Goal: Transaction & Acquisition: Purchase product/service

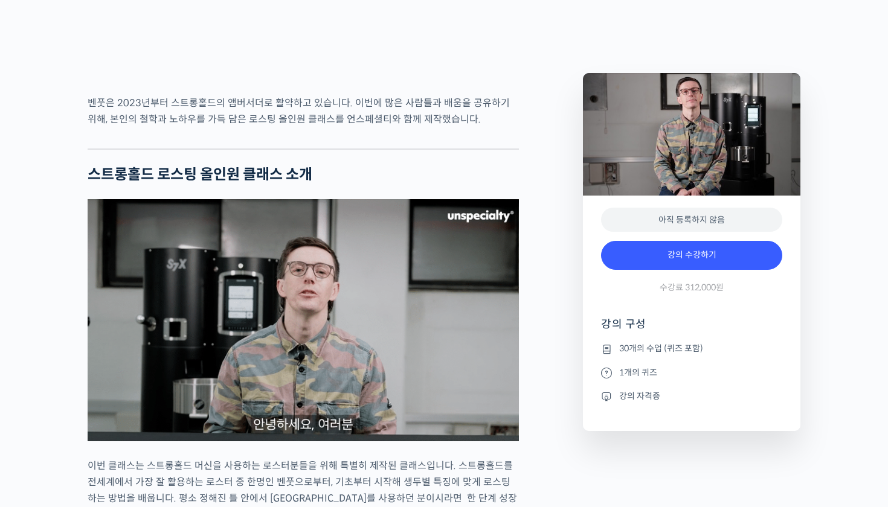
scroll to position [1112, 0]
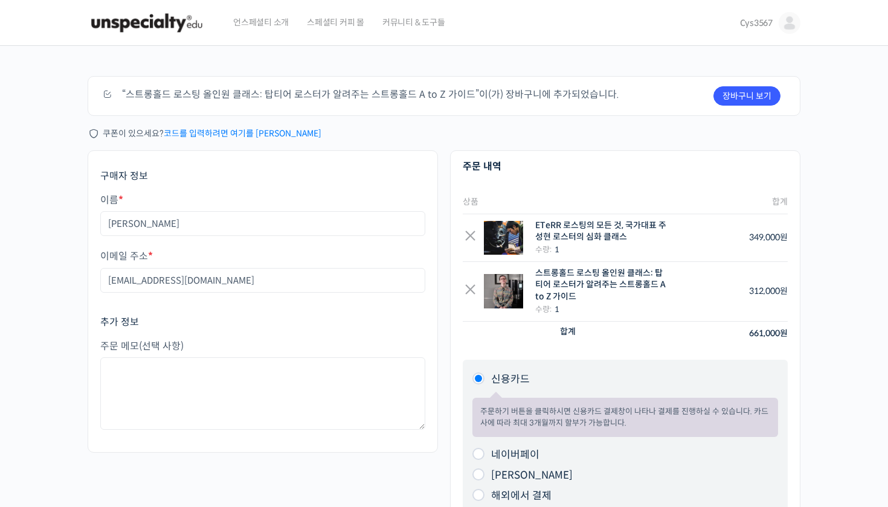
scroll to position [13, 0]
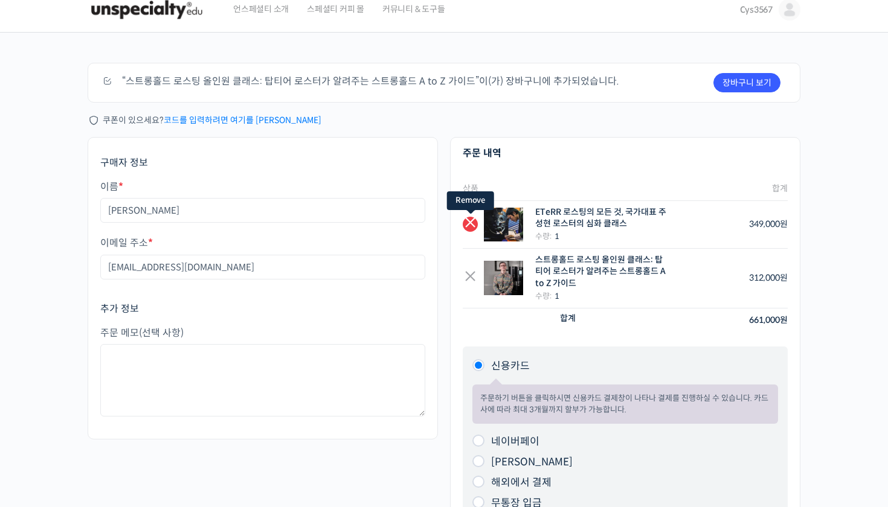
click at [472, 221] on link "×" at bounding box center [469, 224] width 15 height 15
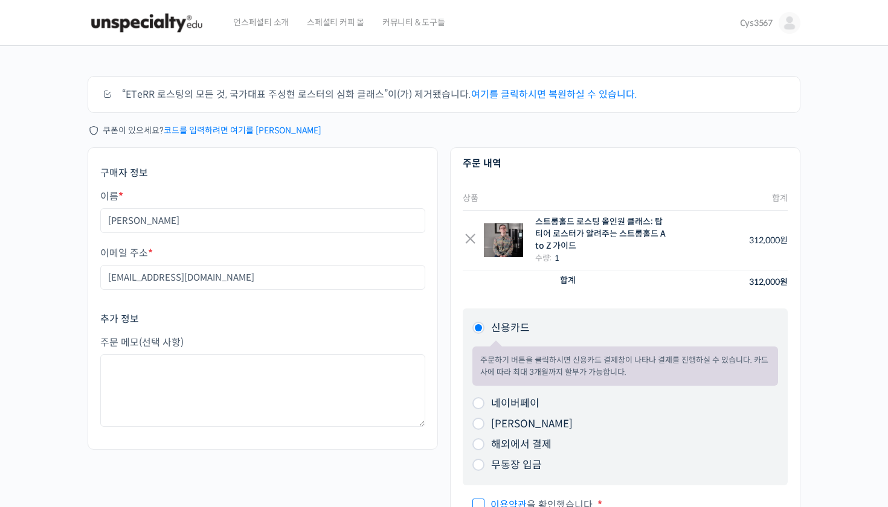
click at [887, 321] on div "주문하기 “ETeRR 로스팅의 모든 것, 국가대표 주성현 로스터의 심화 클래스”이(가) 제거됐습니다. 여기를 클릭하시면 복원하실 수 있습니다.…" at bounding box center [444, 340] width 888 height 589
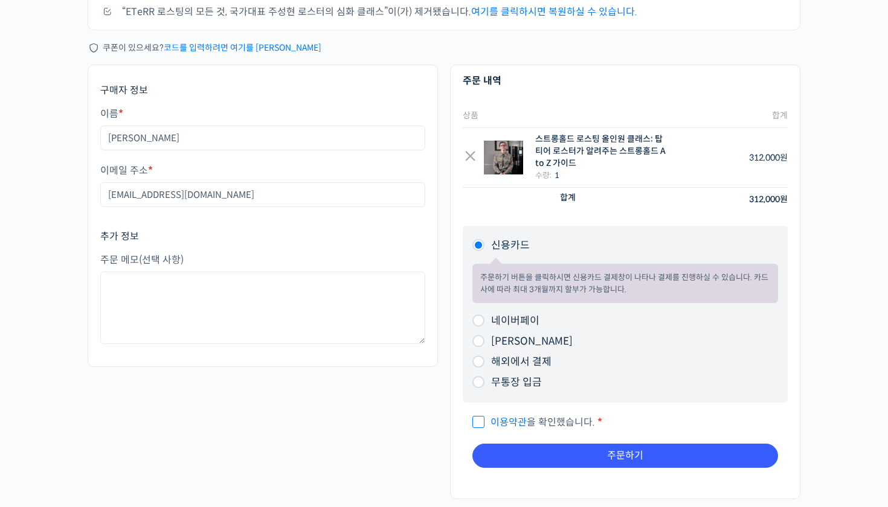
scroll to position [84, 0]
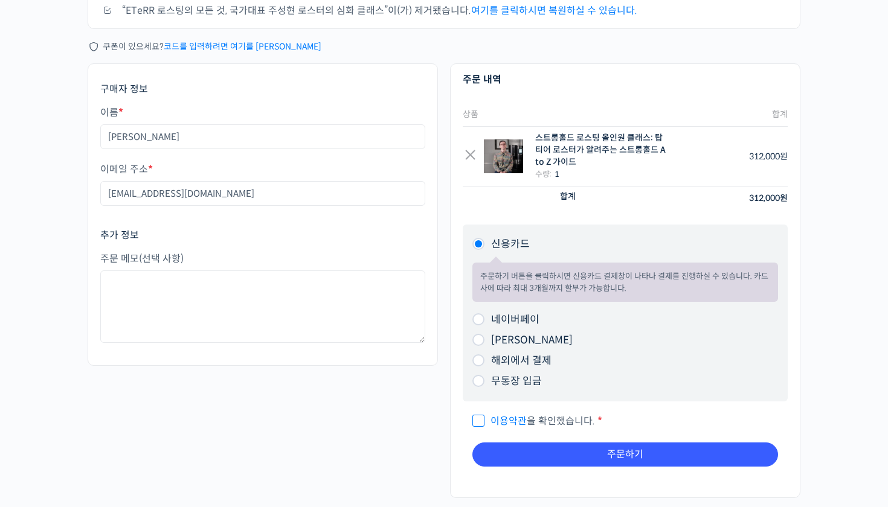
click at [819, 284] on div "주문하기 “ETeRR 로스팅의 모든 것, 국가대표 주성현 로스터의 심화 클래스”이(가) 제거됐습니다. 여기를 클릭하시면 복원하실 수 있습니다.…" at bounding box center [444, 256] width 888 height 589
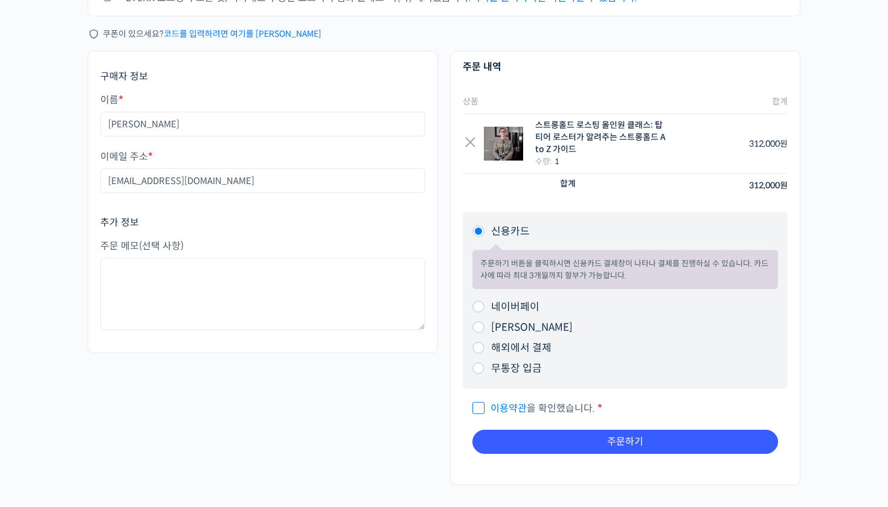
scroll to position [98, 0]
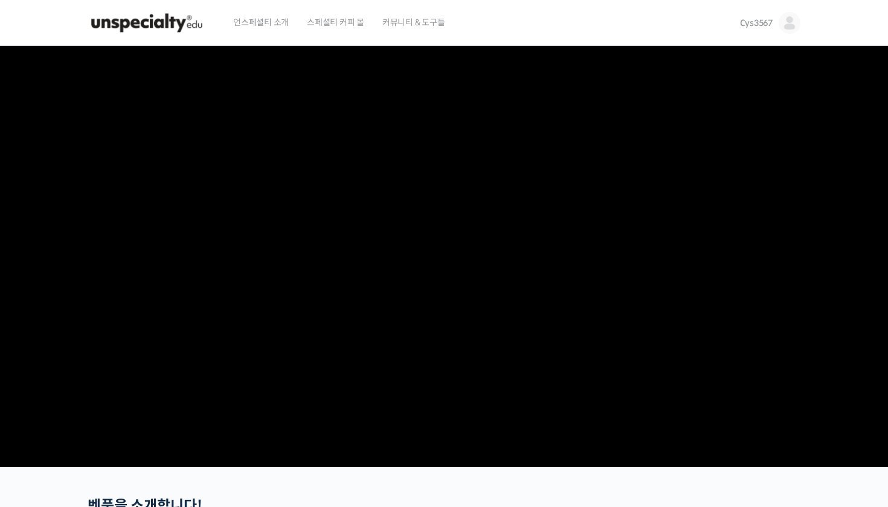
click at [148, 27] on img at bounding box center [147, 23] width 118 height 36
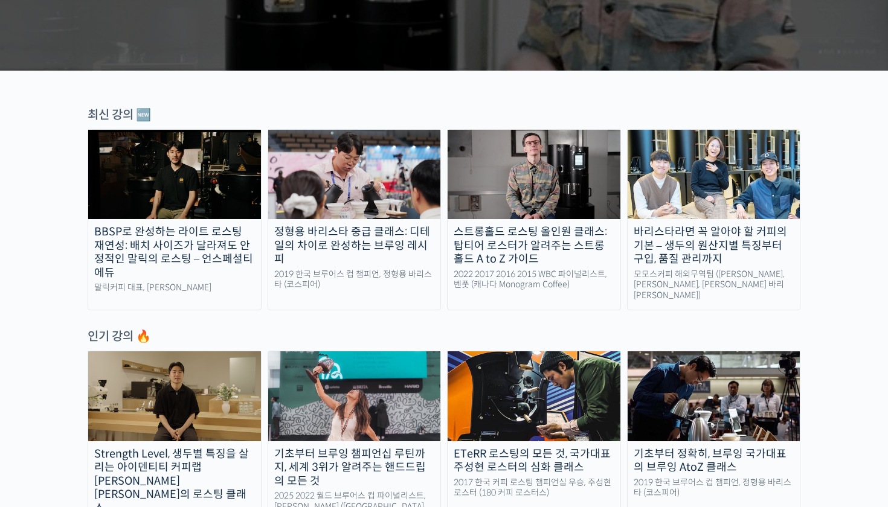
scroll to position [338, 0]
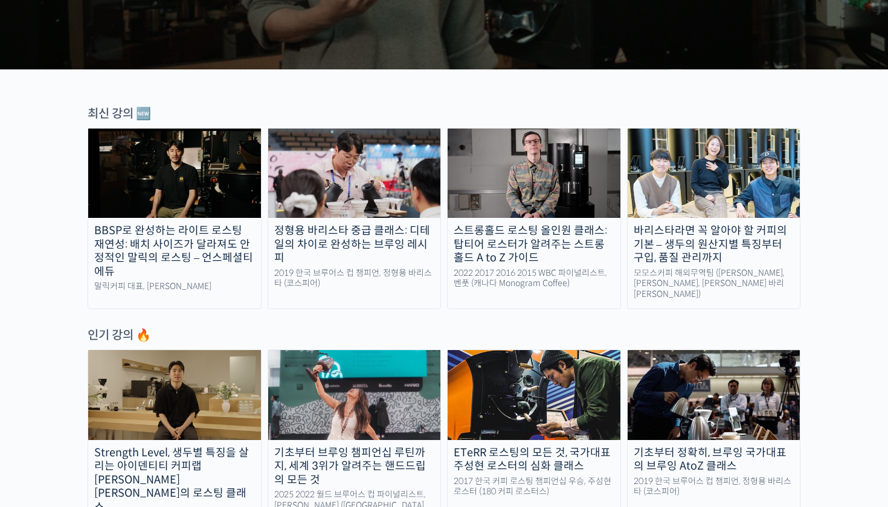
click at [508, 235] on div "스트롱홀드 로스팅 올인원 클래스: 탑티어 로스터가 알려주는 스트롱홀드 A to Z 가이드" at bounding box center [533, 244] width 173 height 41
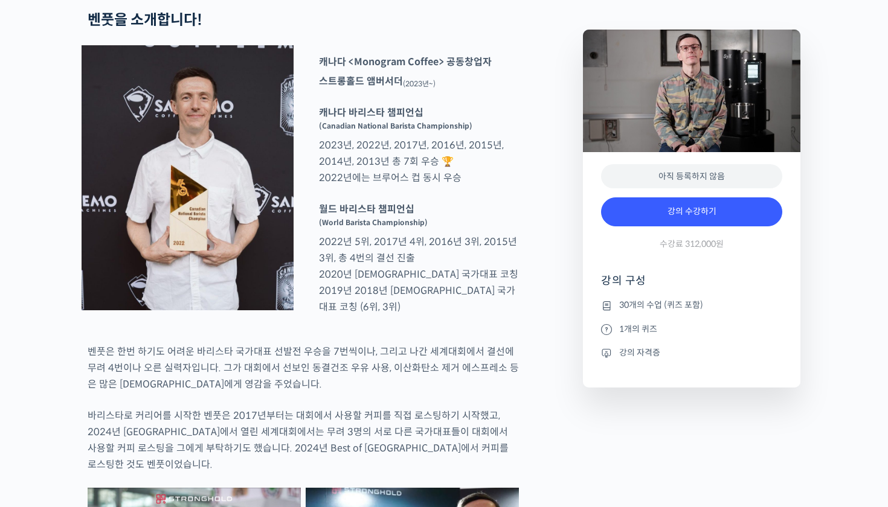
scroll to position [518, 0]
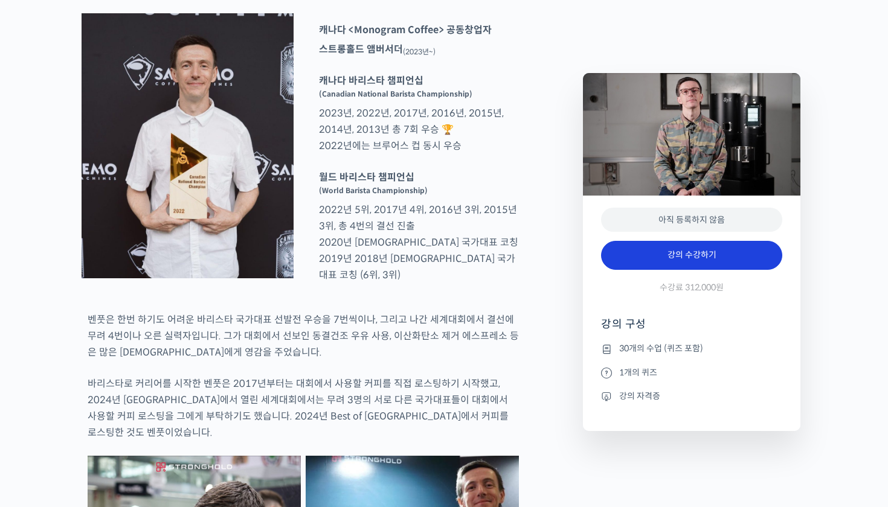
click at [639, 258] on link "강의 수강하기" at bounding box center [691, 255] width 181 height 29
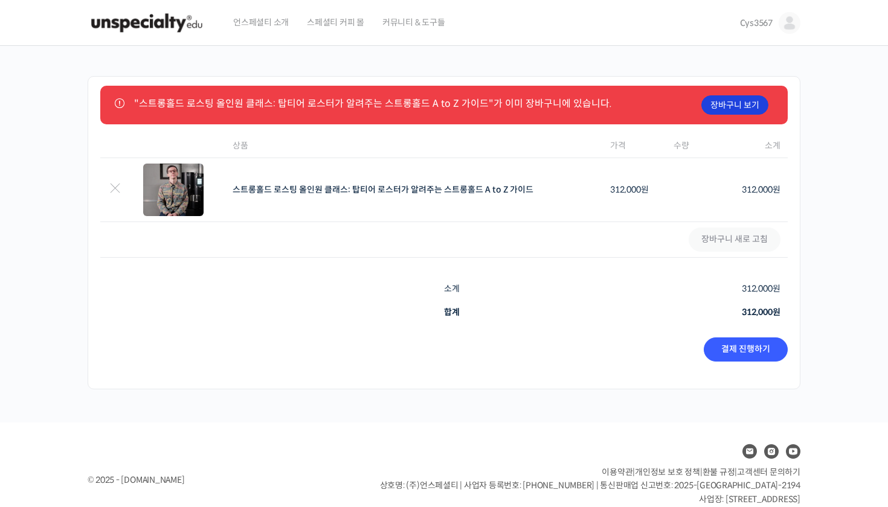
click at [711, 111] on link "장바구니 보기" at bounding box center [734, 104] width 67 height 19
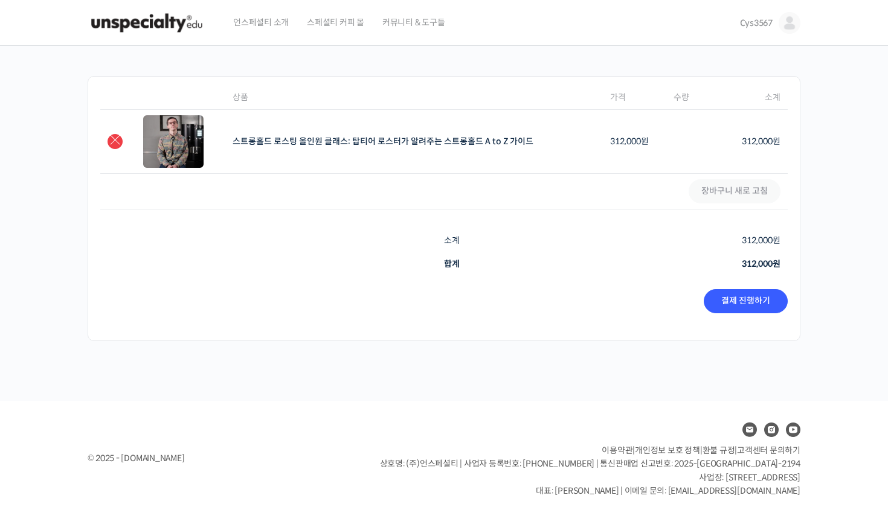
click at [115, 135] on link "×" at bounding box center [114, 141] width 15 height 15
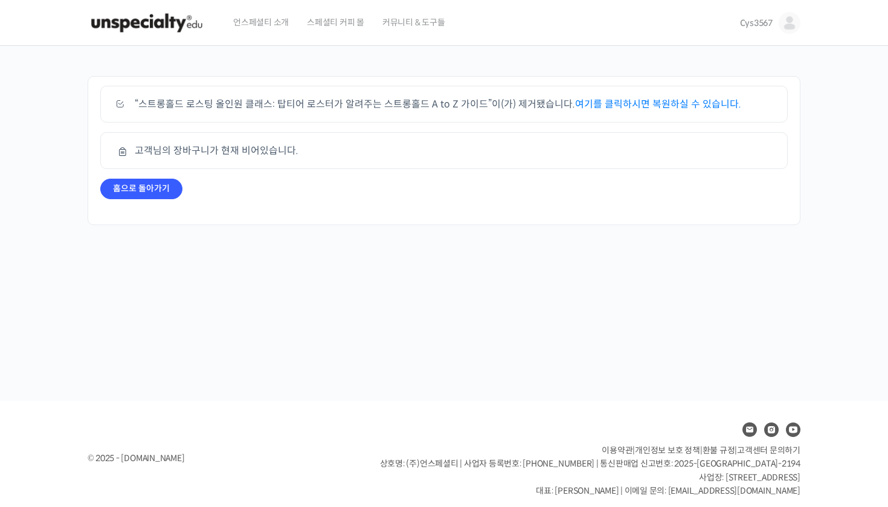
click at [150, 25] on img at bounding box center [147, 23] width 118 height 36
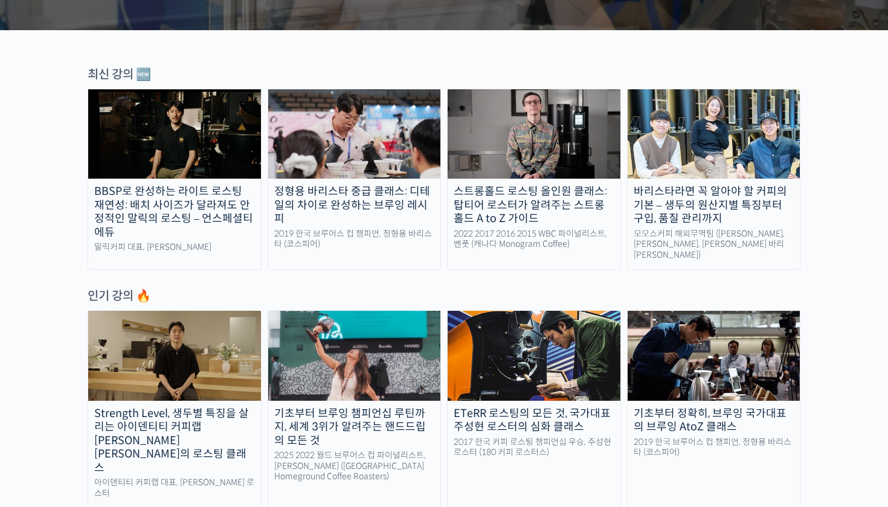
scroll to position [377, 0]
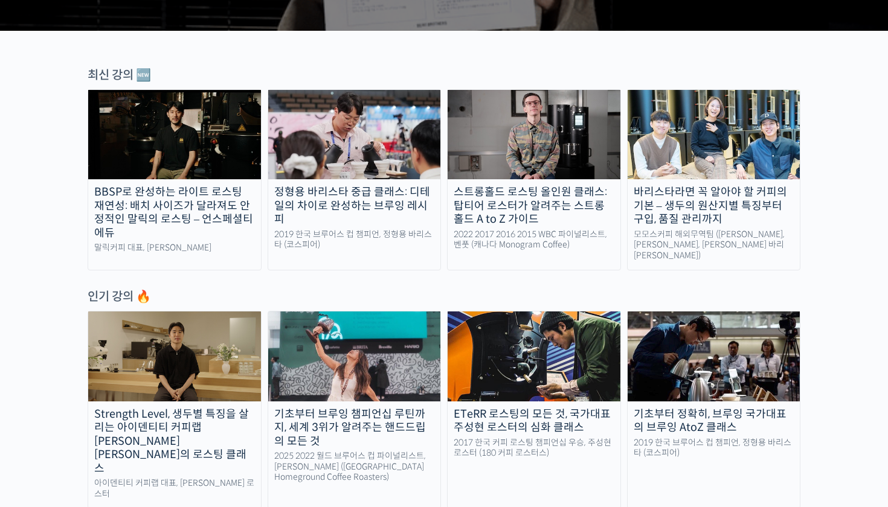
click at [513, 193] on div "스트롱홀드 로스팅 올인원 클래스: 탑티어 로스터가 알려주는 스트롱홀드 A to Z 가이드" at bounding box center [533, 205] width 173 height 41
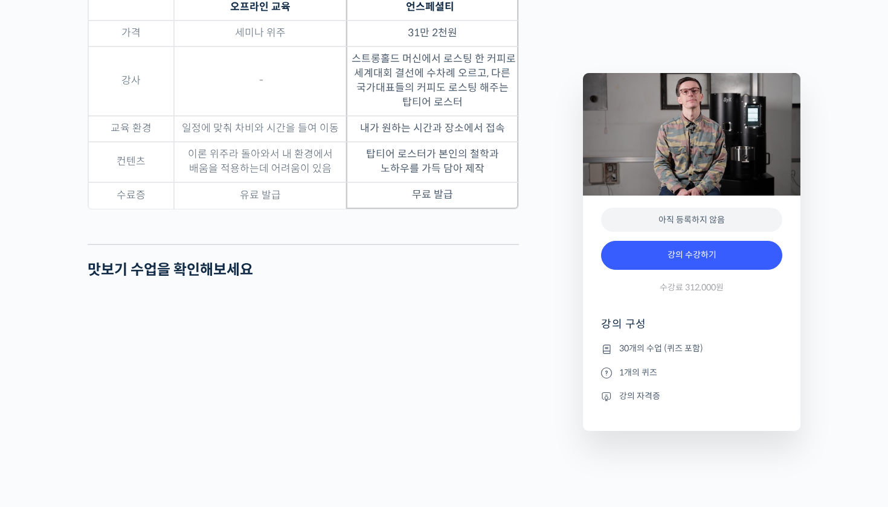
scroll to position [3348, 0]
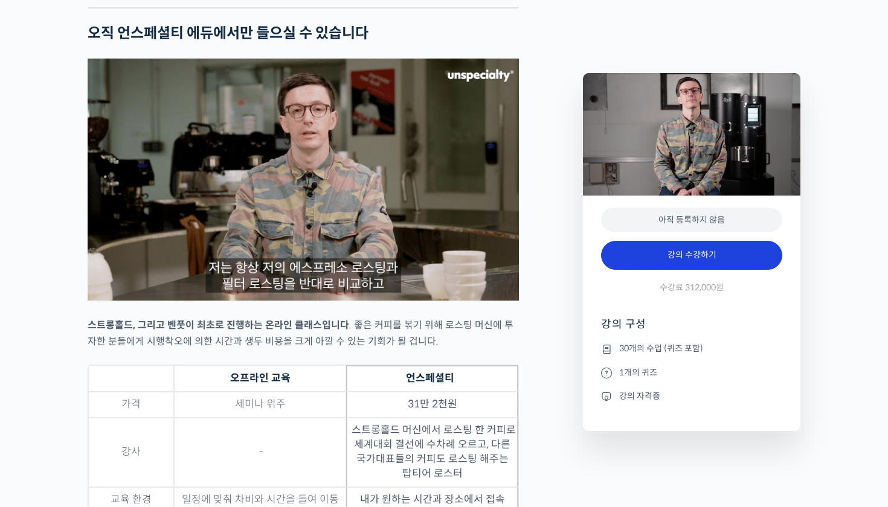
click at [670, 254] on link "강의 수강하기" at bounding box center [691, 255] width 181 height 29
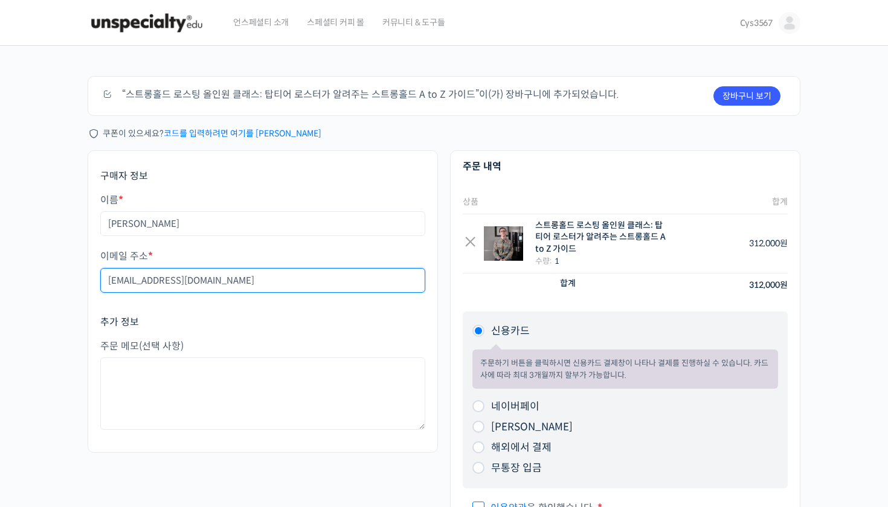
click at [266, 281] on input "cys3567@naver.com" at bounding box center [262, 280] width 325 height 25
type input "cys3567@icloud.com"
click at [430, 189] on div "구매자 정보 이름 * 조윤상 이메일 주소 * cys3567@icloud.com 추가 정보 주문 메모 (선택 사항)" at bounding box center [263, 301] width 350 height 302
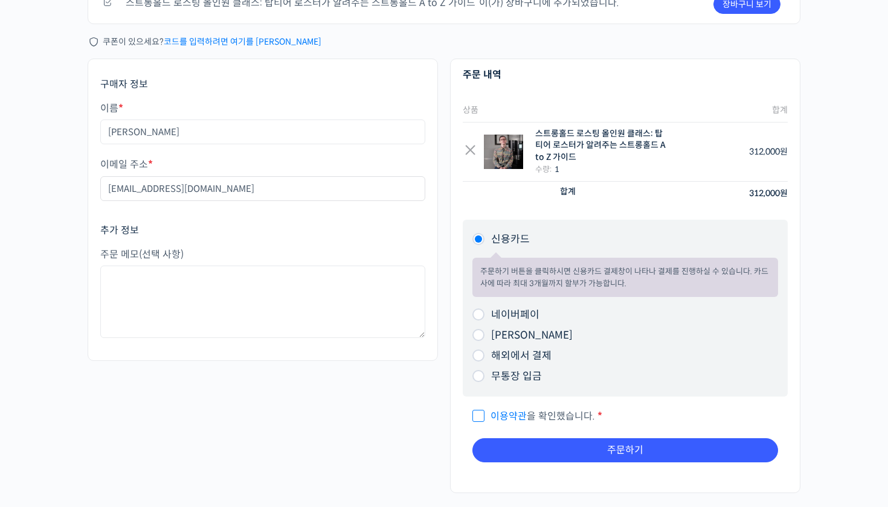
scroll to position [92, 0]
click at [519, 415] on link "이용약관" at bounding box center [508, 415] width 36 height 13
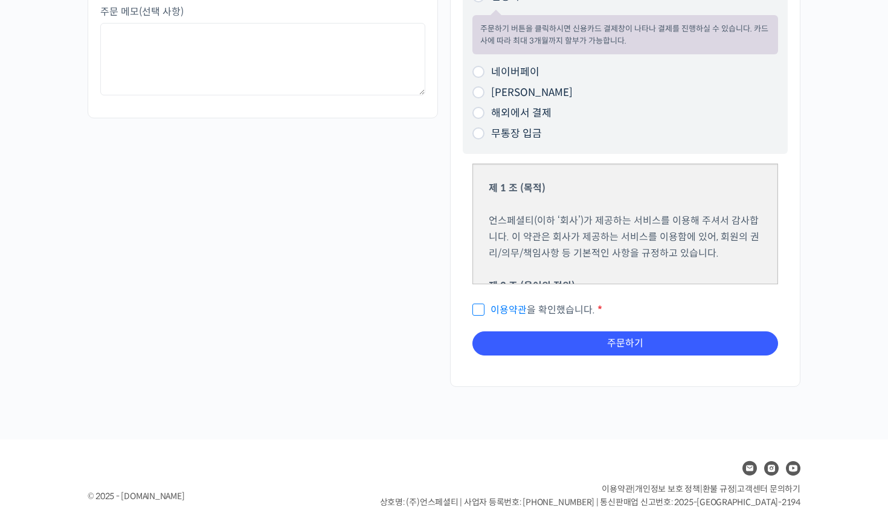
scroll to position [339, 0]
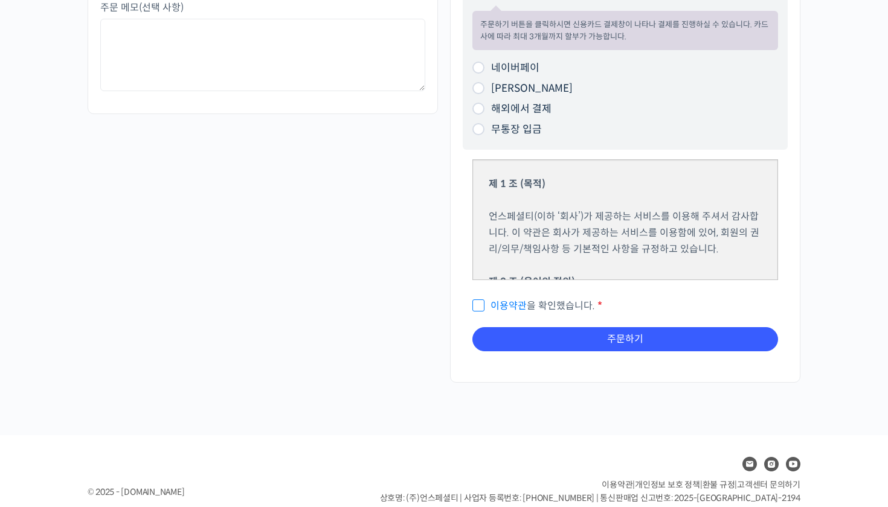
click at [522, 310] on p "이용약관 을 확인했습니다. *" at bounding box center [624, 306] width 305 height 20
click at [522, 301] on link "이용약관" at bounding box center [508, 305] width 36 height 13
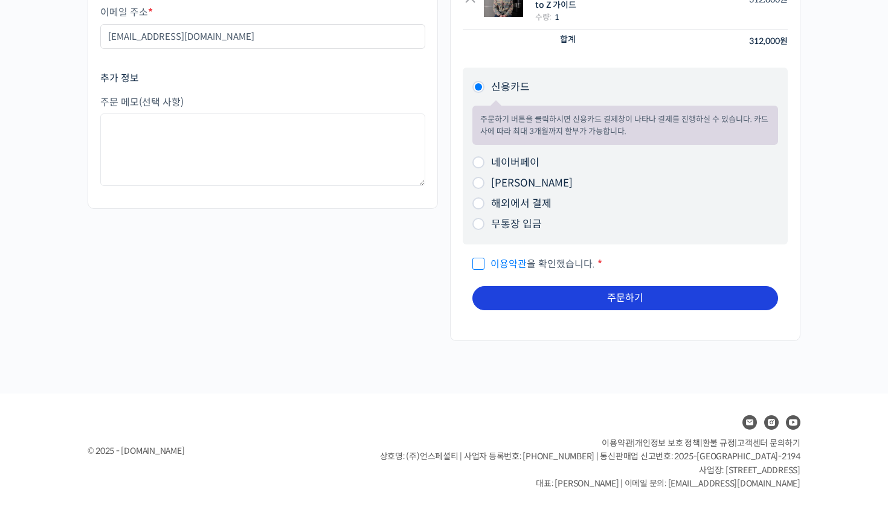
scroll to position [242, 0]
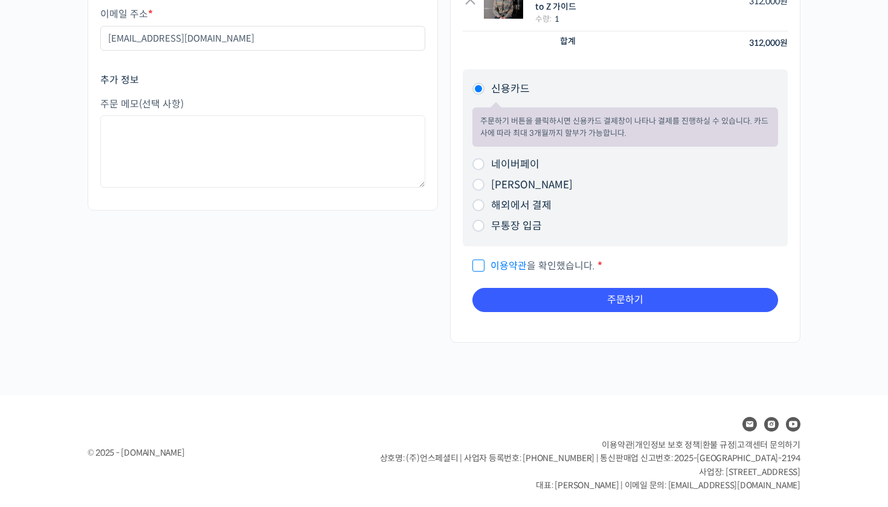
click at [475, 264] on span "이용약관 을 확인했습니다." at bounding box center [533, 266] width 123 height 13
click at [475, 264] on input "이용약관 을 확인했습니다. *" at bounding box center [476, 261] width 8 height 8
checkbox input "true"
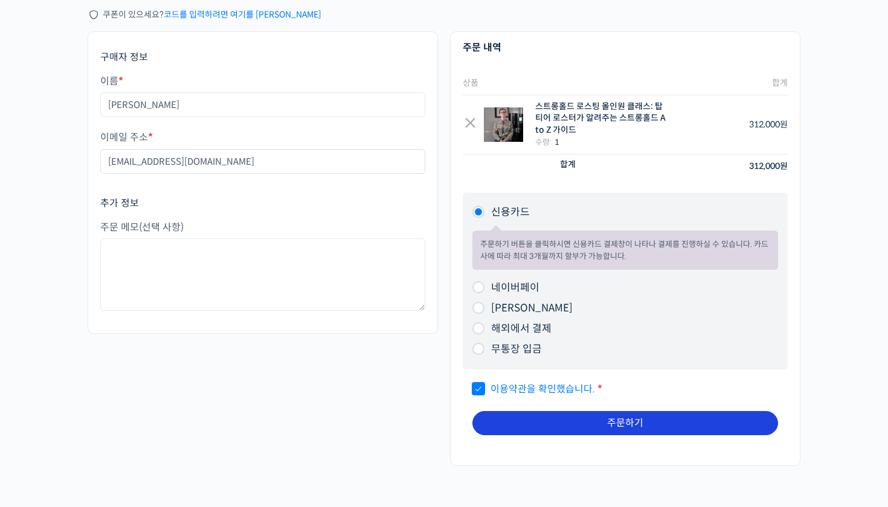
scroll to position [113, 0]
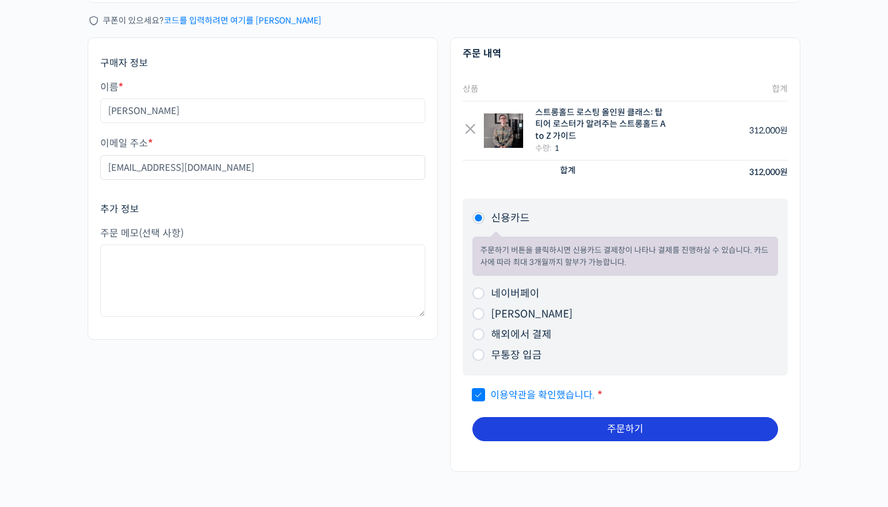
click at [546, 431] on button "주문하기" at bounding box center [624, 429] width 305 height 24
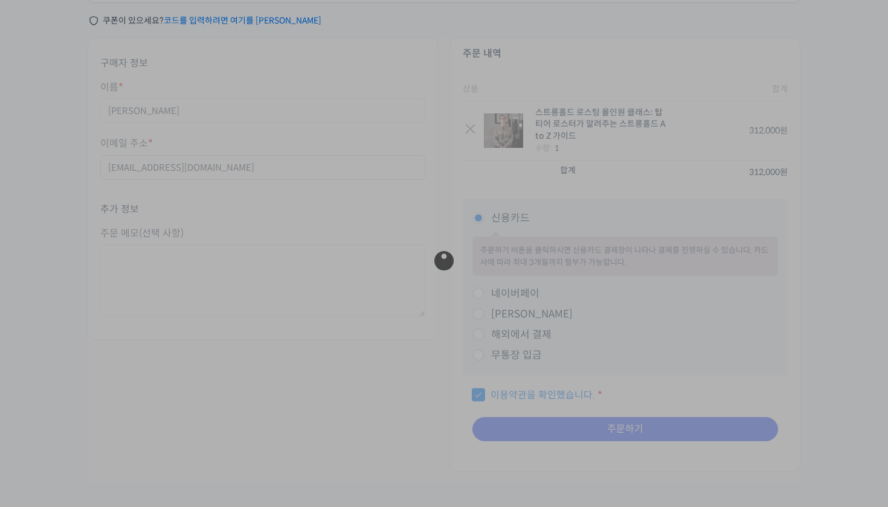
scroll to position [169, 0]
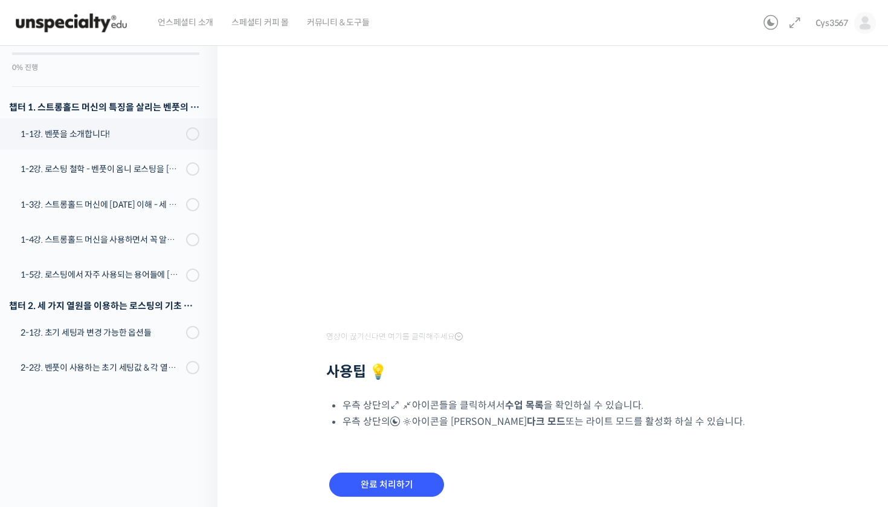
scroll to position [132, 0]
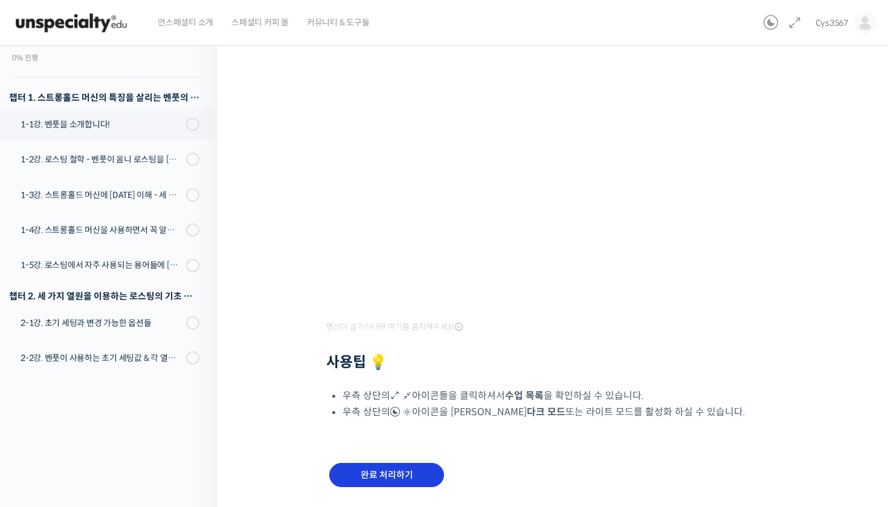
click at [397, 465] on input "완료 처리하기" at bounding box center [386, 475] width 115 height 25
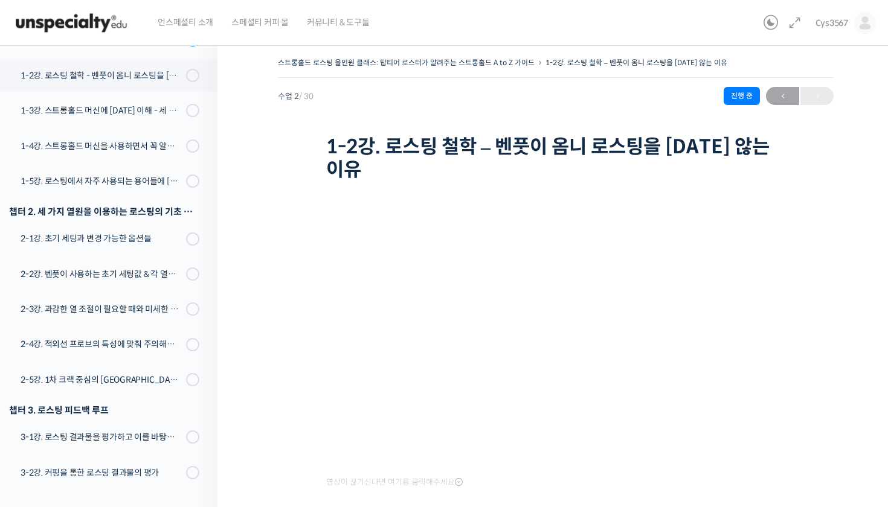
scroll to position [231, 0]
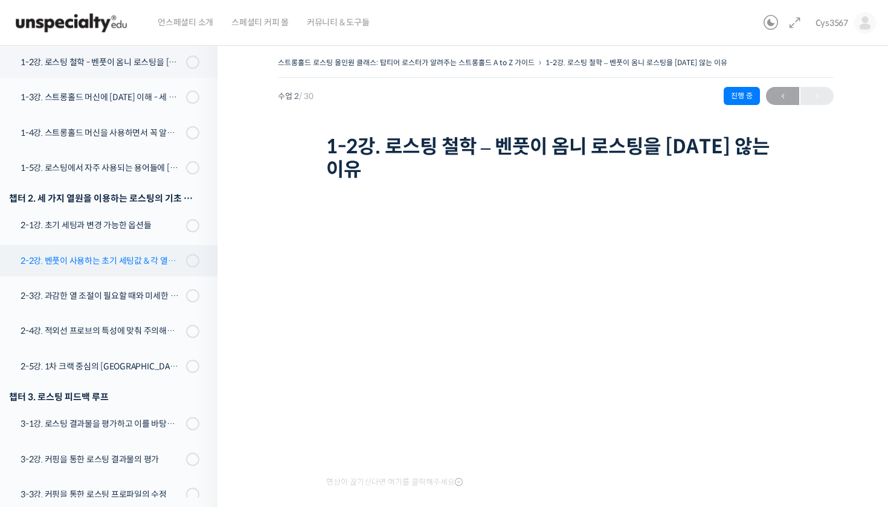
click at [186, 269] on link "2-2강. 벤풋이 사용하는 초기 세팅값 & 각 열원이 하는 역할" at bounding box center [105, 260] width 223 height 31
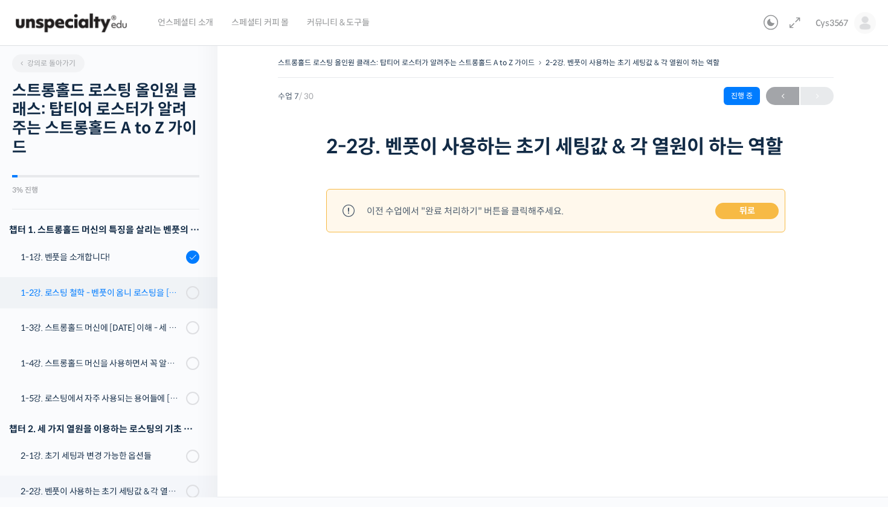
scroll to position [1, 0]
click at [186, 286] on div at bounding box center [192, 292] width 13 height 13
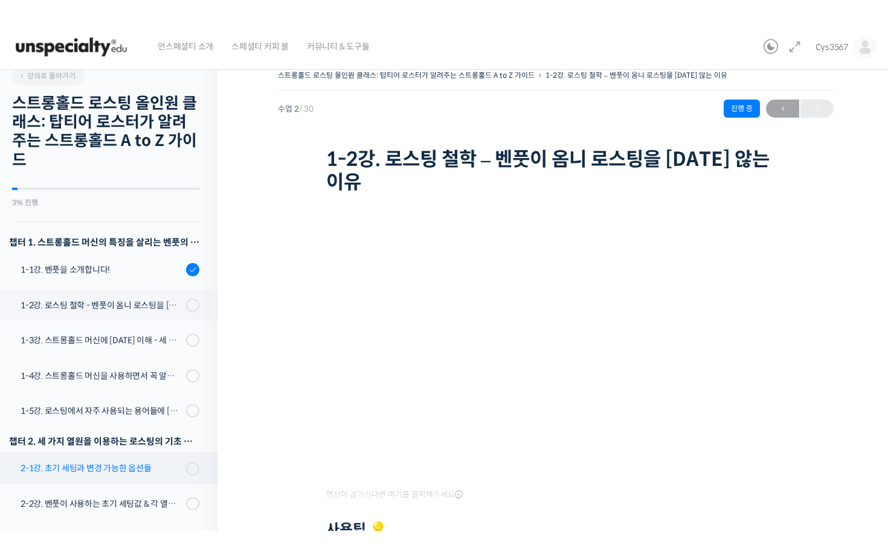
scroll to position [2, 0]
